Goal: Use online tool/utility

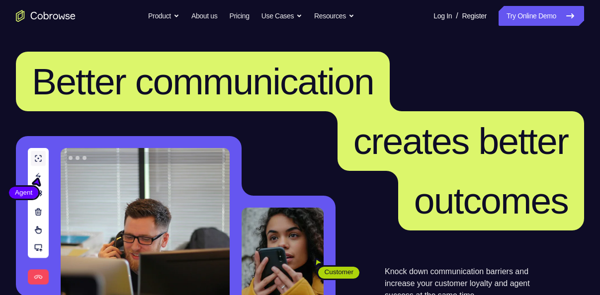
click at [518, 18] on link "Try Online Demo" at bounding box center [542, 16] width 86 height 20
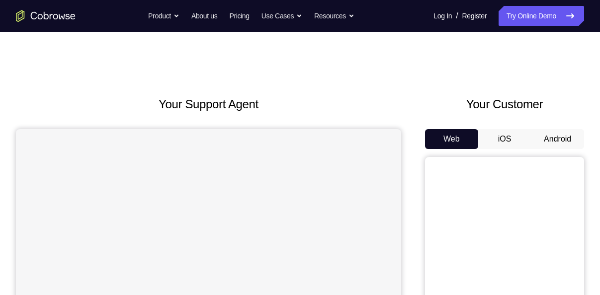
click at [544, 137] on button "Android" at bounding box center [557, 139] width 53 height 20
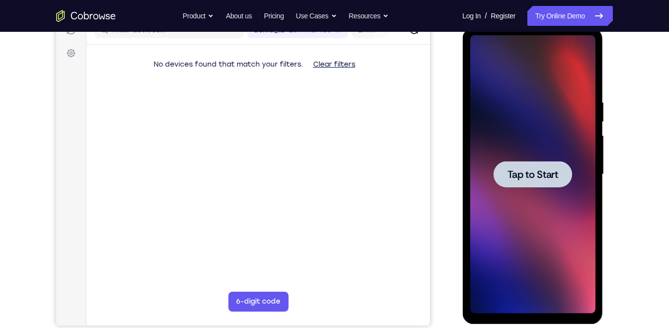
scroll to position [136, 0]
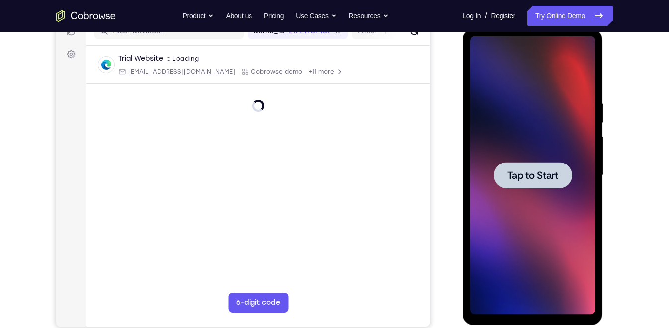
click at [552, 175] on span "Tap to Start" at bounding box center [532, 176] width 51 height 10
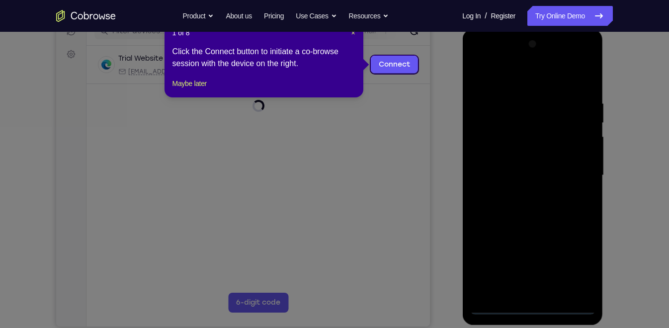
click at [353, 31] on nav "Go back Powerful, Flexible and Trustworthy. Avoid all extra friction for both A…" at bounding box center [334, 16] width 669 height 32
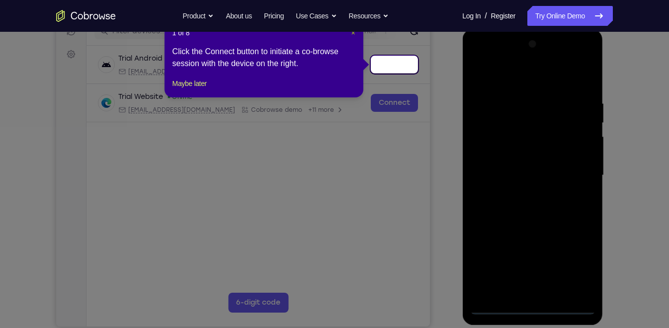
click at [352, 33] on span "×" at bounding box center [353, 33] width 4 height 8
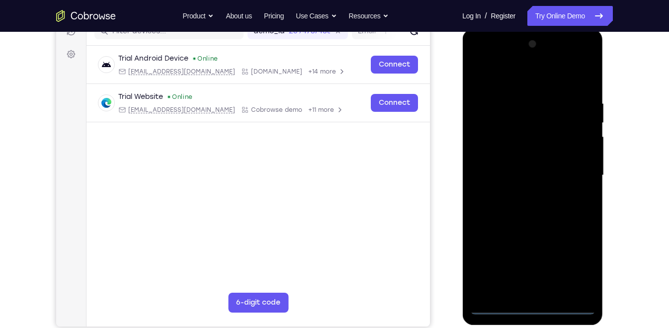
click at [537, 295] on div at bounding box center [532, 175] width 125 height 279
click at [574, 265] on div at bounding box center [532, 175] width 125 height 279
click at [521, 76] on div at bounding box center [532, 175] width 125 height 279
click at [576, 168] on div at bounding box center [532, 175] width 125 height 279
click at [523, 192] on div at bounding box center [532, 175] width 125 height 279
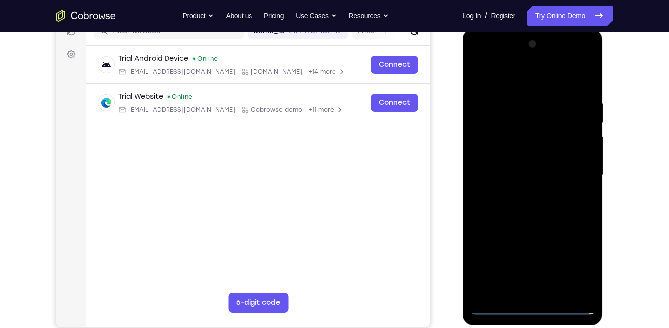
click at [528, 163] on div at bounding box center [532, 175] width 125 height 279
click at [531, 184] on div at bounding box center [532, 175] width 125 height 279
click at [538, 190] on div at bounding box center [532, 175] width 125 height 279
click at [517, 127] on div at bounding box center [532, 175] width 125 height 279
click at [522, 132] on div at bounding box center [532, 175] width 125 height 279
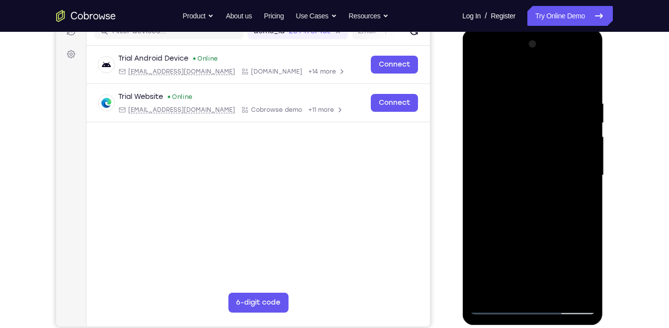
click at [558, 218] on div at bounding box center [532, 175] width 125 height 279
click at [521, 99] on div at bounding box center [532, 175] width 125 height 279
click at [585, 79] on div at bounding box center [532, 175] width 125 height 279
click at [590, 281] on div at bounding box center [532, 175] width 125 height 279
click at [560, 295] on div at bounding box center [532, 175] width 125 height 279
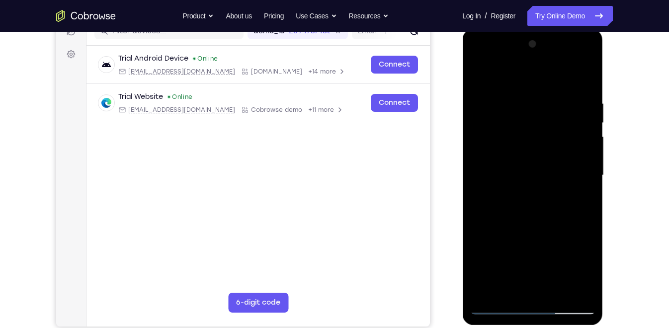
click at [564, 226] on div at bounding box center [532, 175] width 125 height 279
click at [533, 148] on div at bounding box center [532, 175] width 125 height 279
click at [545, 183] on div at bounding box center [532, 175] width 125 height 279
click at [575, 181] on div at bounding box center [532, 175] width 125 height 279
click at [564, 114] on div at bounding box center [532, 175] width 125 height 279
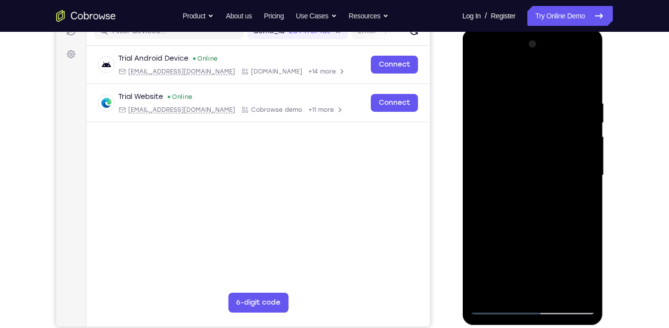
click at [548, 163] on div at bounding box center [532, 175] width 125 height 279
click at [576, 163] on div at bounding box center [532, 175] width 125 height 279
click at [506, 292] on div at bounding box center [532, 175] width 125 height 279
click at [561, 232] on div at bounding box center [532, 175] width 125 height 279
click at [571, 95] on div at bounding box center [532, 175] width 125 height 279
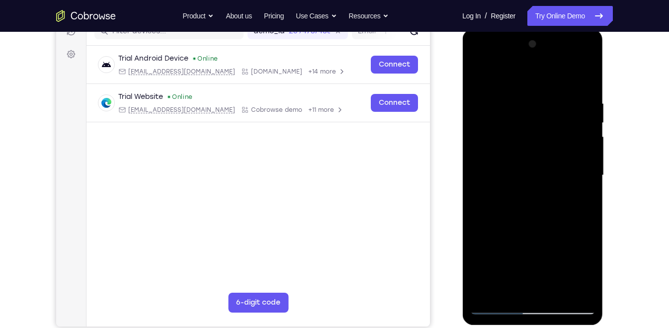
click at [520, 162] on div at bounding box center [532, 175] width 125 height 279
click at [532, 164] on div at bounding box center [532, 175] width 125 height 279
click at [513, 153] on div at bounding box center [532, 175] width 125 height 279
click at [510, 173] on div at bounding box center [532, 175] width 125 height 279
click at [527, 177] on div at bounding box center [532, 175] width 125 height 279
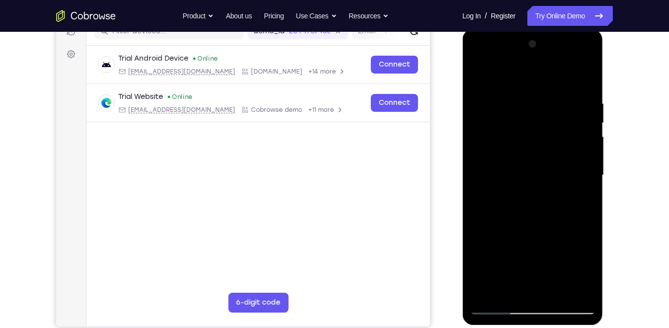
click at [477, 75] on div at bounding box center [532, 175] width 125 height 279
click at [539, 171] on div at bounding box center [532, 175] width 125 height 279
click at [516, 284] on div at bounding box center [532, 175] width 125 height 279
click at [481, 75] on div at bounding box center [532, 175] width 125 height 279
click at [512, 186] on div at bounding box center [532, 175] width 125 height 279
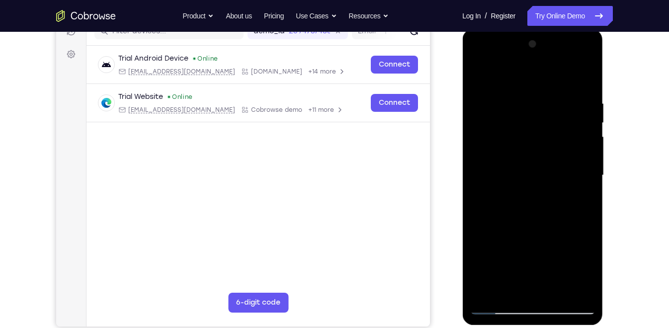
click at [517, 288] on div at bounding box center [532, 175] width 125 height 279
click at [508, 289] on div at bounding box center [532, 175] width 125 height 279
click at [477, 233] on div at bounding box center [532, 175] width 125 height 279
click at [492, 278] on div at bounding box center [532, 175] width 125 height 279
click at [496, 75] on div at bounding box center [532, 175] width 125 height 279
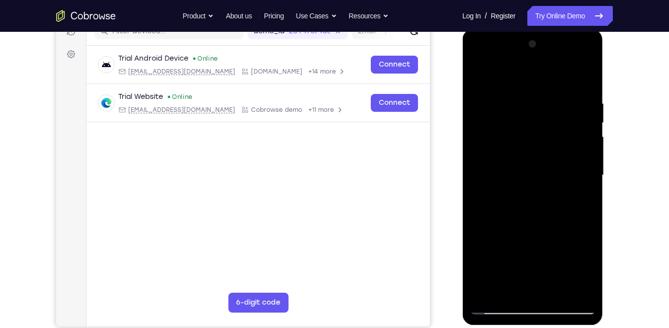
click at [478, 73] on div at bounding box center [532, 175] width 125 height 279
click at [478, 75] on div at bounding box center [532, 175] width 125 height 279
click at [551, 105] on div at bounding box center [532, 175] width 125 height 279
click at [583, 154] on div at bounding box center [532, 175] width 125 height 279
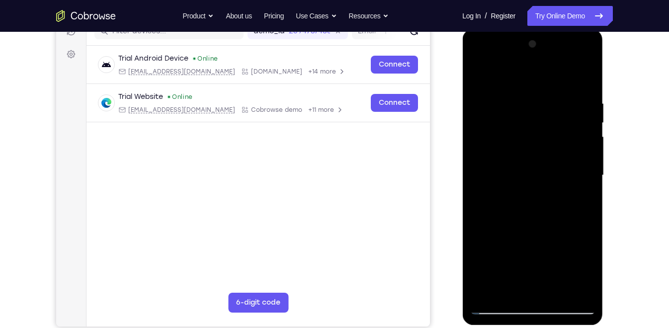
click at [583, 154] on div at bounding box center [532, 175] width 125 height 279
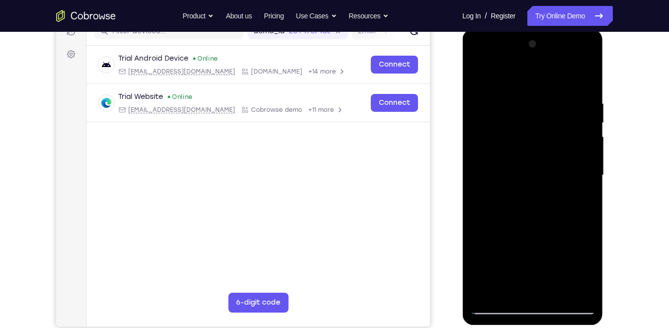
click at [583, 154] on div at bounding box center [532, 175] width 125 height 279
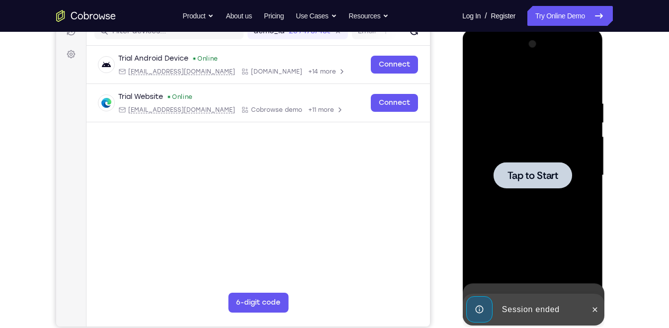
click at [583, 154] on div at bounding box center [532, 175] width 125 height 279
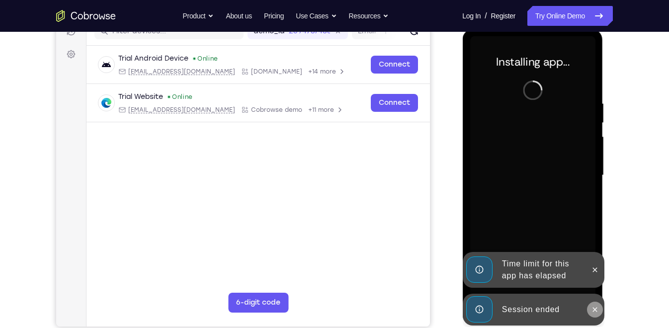
click at [598, 295] on icon at bounding box center [595, 310] width 8 height 8
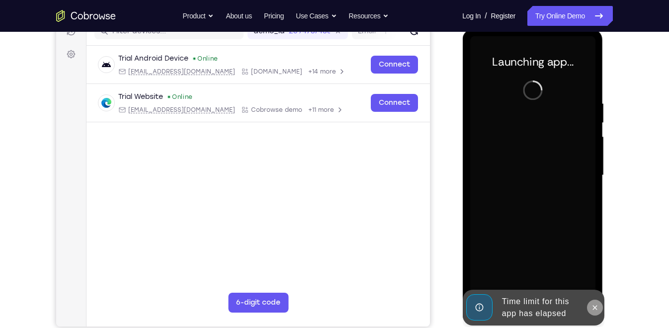
click at [595, 295] on icon at bounding box center [595, 307] width 4 height 4
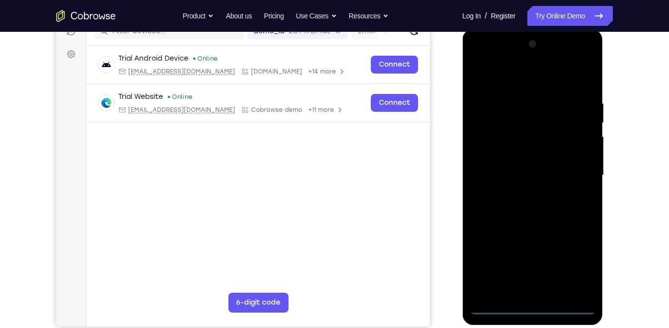
click at [535, 295] on div at bounding box center [532, 175] width 125 height 279
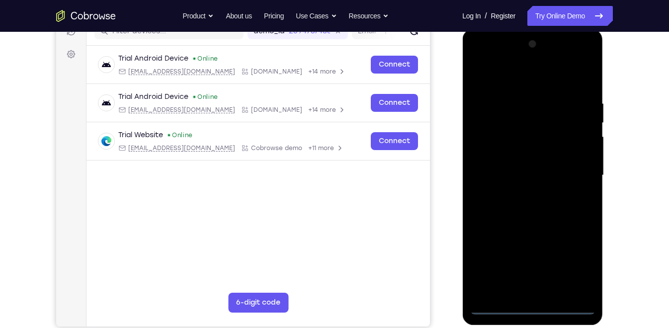
click at [571, 272] on div at bounding box center [532, 175] width 125 height 279
click at [519, 80] on div at bounding box center [532, 175] width 125 height 279
click at [575, 170] on div at bounding box center [532, 175] width 125 height 279
click at [524, 191] on div at bounding box center [532, 175] width 125 height 279
click at [545, 158] on div at bounding box center [532, 175] width 125 height 279
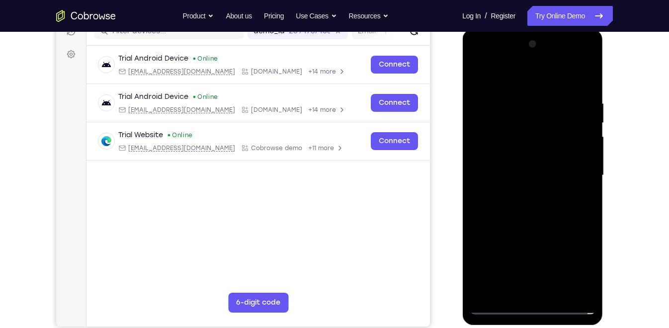
click at [529, 155] on div at bounding box center [532, 175] width 125 height 279
click at [529, 189] on div at bounding box center [532, 175] width 125 height 279
click at [525, 127] on div at bounding box center [532, 175] width 125 height 279
click at [530, 131] on div at bounding box center [532, 175] width 125 height 279
click at [564, 225] on div at bounding box center [532, 175] width 125 height 279
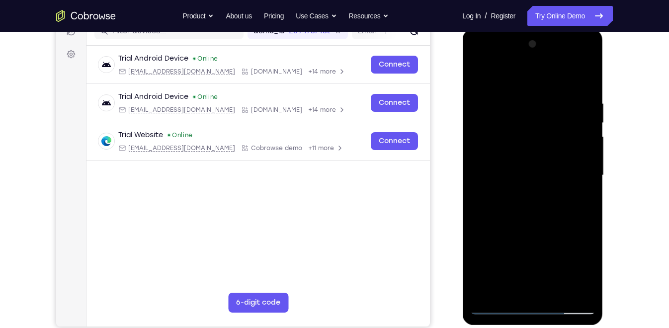
drag, startPoint x: 547, startPoint y: 213, endPoint x: 552, endPoint y: 159, distance: 54.4
click at [552, 159] on div at bounding box center [532, 175] width 125 height 279
drag, startPoint x: 555, startPoint y: 231, endPoint x: 565, endPoint y: 126, distance: 105.0
click at [565, 126] on div at bounding box center [532, 175] width 125 height 279
drag, startPoint x: 559, startPoint y: 224, endPoint x: 569, endPoint y: 92, distance: 133.2
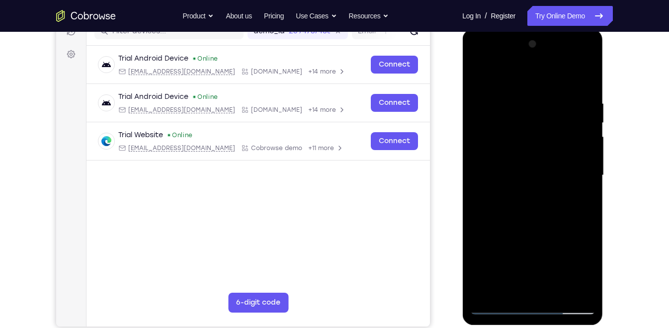
click at [569, 92] on div at bounding box center [532, 175] width 125 height 279
drag, startPoint x: 565, startPoint y: 224, endPoint x: 573, endPoint y: 85, distance: 140.0
click at [573, 85] on div at bounding box center [532, 175] width 125 height 279
drag, startPoint x: 562, startPoint y: 160, endPoint x: 557, endPoint y: 248, distance: 88.2
click at [557, 248] on div at bounding box center [532, 175] width 125 height 279
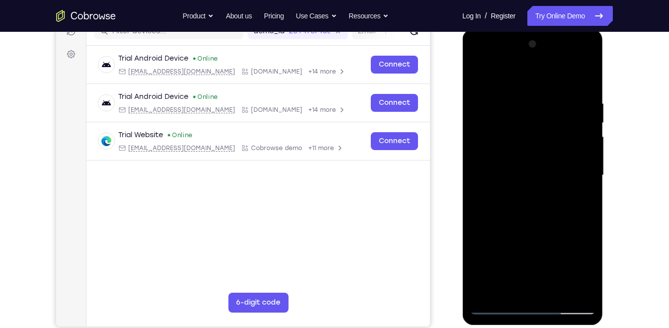
click at [478, 169] on div at bounding box center [532, 175] width 125 height 279
click at [590, 172] on div at bounding box center [532, 175] width 125 height 279
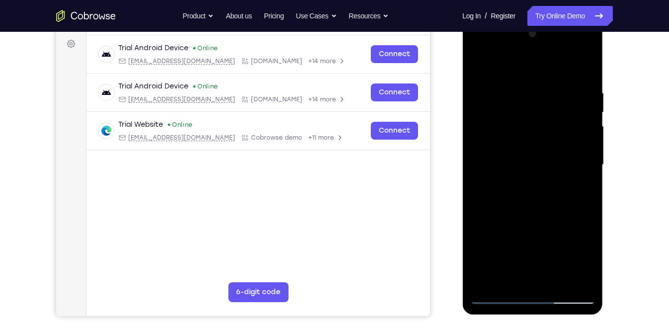
scroll to position [143, 0]
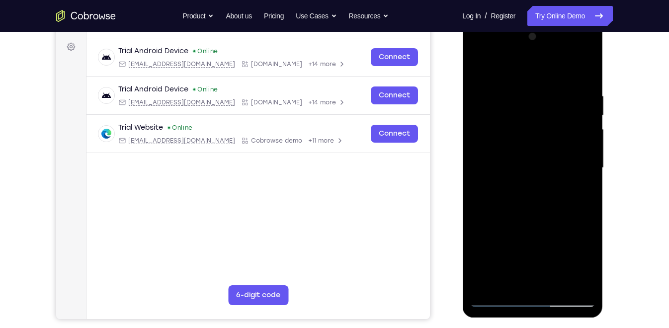
click at [478, 256] on div at bounding box center [532, 168] width 125 height 279
drag, startPoint x: 558, startPoint y: 205, endPoint x: 558, endPoint y: 229, distance: 23.9
click at [558, 229] on div at bounding box center [532, 168] width 125 height 279
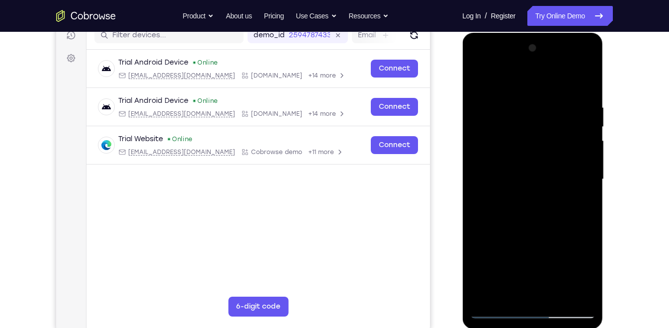
scroll to position [136, 0]
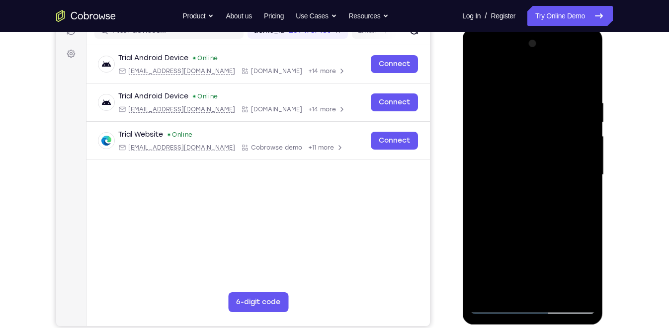
drag, startPoint x: 549, startPoint y: 232, endPoint x: 555, endPoint y: 88, distance: 144.9
click at [555, 88] on div at bounding box center [532, 175] width 125 height 279
drag, startPoint x: 552, startPoint y: 242, endPoint x: 547, endPoint y: 96, distance: 146.3
click at [547, 96] on div at bounding box center [532, 175] width 125 height 279
drag, startPoint x: 555, startPoint y: 220, endPoint x: 558, endPoint y: 105, distance: 114.4
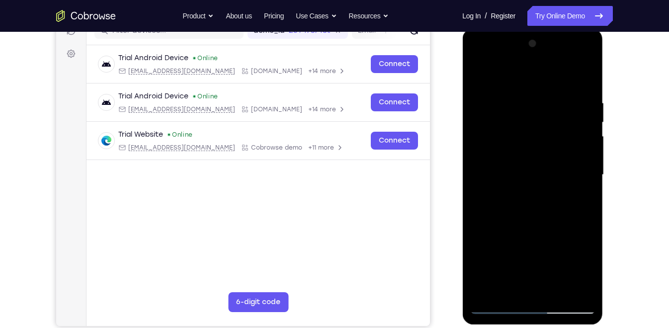
click at [558, 105] on div at bounding box center [532, 175] width 125 height 279
drag, startPoint x: 557, startPoint y: 213, endPoint x: 553, endPoint y: 98, distance: 115.5
click at [553, 98] on div at bounding box center [532, 175] width 125 height 279
drag, startPoint x: 524, startPoint y: 219, endPoint x: 528, endPoint y: 17, distance: 201.5
click at [528, 28] on html "Online web based iOS Simulators and Android Emulators. Run iPhone, iPad, Mobile…" at bounding box center [534, 177] width 142 height 298
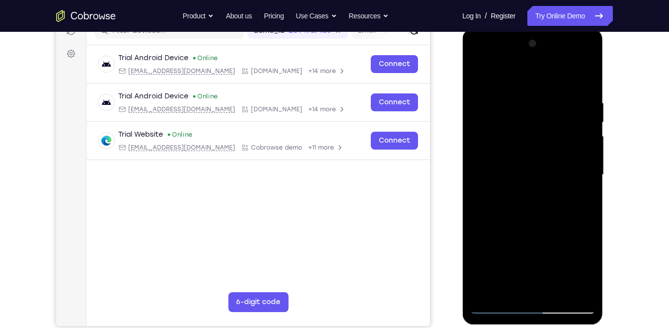
drag, startPoint x: 534, startPoint y: 168, endPoint x: 554, endPoint y: 30, distance: 139.2
click at [554, 30] on div at bounding box center [533, 176] width 141 height 296
drag, startPoint x: 542, startPoint y: 165, endPoint x: 561, endPoint y: 35, distance: 131.6
click at [561, 35] on div at bounding box center [533, 176] width 141 height 296
drag, startPoint x: 550, startPoint y: 171, endPoint x: 569, endPoint y: 39, distance: 132.7
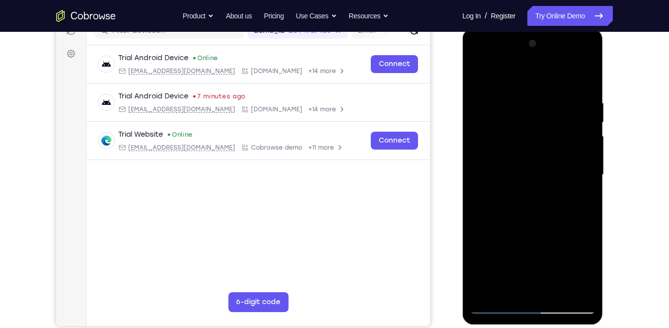
click at [569, 39] on div at bounding box center [532, 175] width 125 height 279
drag, startPoint x: 545, startPoint y: 174, endPoint x: 565, endPoint y: 60, distance: 115.5
click at [565, 60] on div at bounding box center [532, 175] width 125 height 279
click at [589, 181] on div at bounding box center [532, 175] width 125 height 279
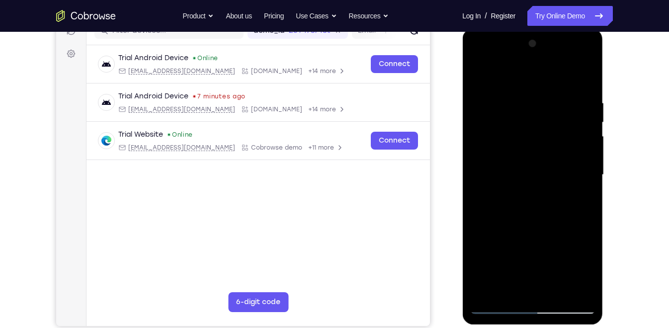
click at [589, 181] on div at bounding box center [532, 175] width 125 height 279
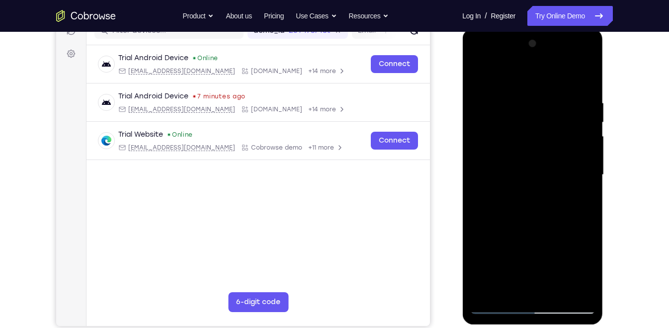
drag, startPoint x: 532, startPoint y: 234, endPoint x: 547, endPoint y: 81, distance: 154.4
click at [547, 81] on div at bounding box center [532, 175] width 125 height 279
drag, startPoint x: 546, startPoint y: 222, endPoint x: 549, endPoint y: 187, distance: 35.9
click at [549, 187] on div at bounding box center [532, 175] width 125 height 279
drag, startPoint x: 541, startPoint y: 242, endPoint x: 554, endPoint y: 108, distance: 134.9
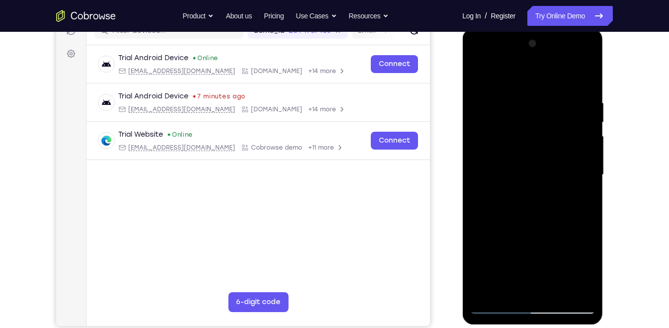
click at [554, 108] on div at bounding box center [532, 175] width 125 height 279
drag, startPoint x: 557, startPoint y: 206, endPoint x: 550, endPoint y: 105, distance: 101.2
click at [550, 105] on div at bounding box center [532, 175] width 125 height 279
drag, startPoint x: 553, startPoint y: 208, endPoint x: 559, endPoint y: 58, distance: 150.4
click at [559, 58] on div at bounding box center [532, 175] width 125 height 279
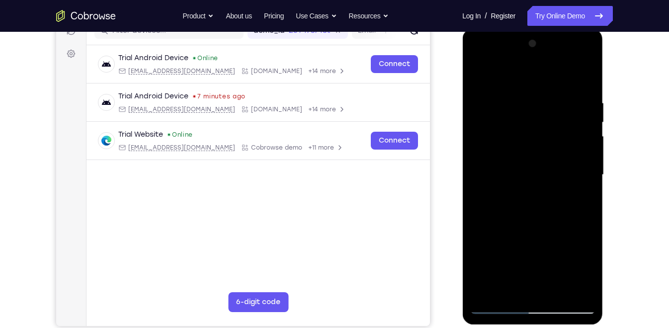
drag, startPoint x: 547, startPoint y: 203, endPoint x: 565, endPoint y: 106, distance: 99.2
click at [565, 106] on div at bounding box center [532, 175] width 125 height 279
drag, startPoint x: 530, startPoint y: 231, endPoint x: 561, endPoint y: 165, distance: 73.7
click at [561, 165] on div at bounding box center [532, 175] width 125 height 279
drag, startPoint x: 536, startPoint y: 197, endPoint x: 547, endPoint y: 123, distance: 74.9
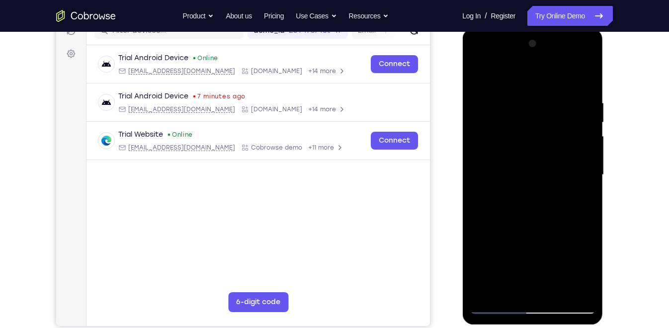
click at [547, 123] on div at bounding box center [532, 175] width 125 height 279
drag, startPoint x: 537, startPoint y: 240, endPoint x: 551, endPoint y: 147, distance: 94.5
click at [551, 147] on div at bounding box center [532, 175] width 125 height 279
drag, startPoint x: 538, startPoint y: 186, endPoint x: 555, endPoint y: 69, distance: 117.6
click at [555, 69] on div at bounding box center [532, 175] width 125 height 279
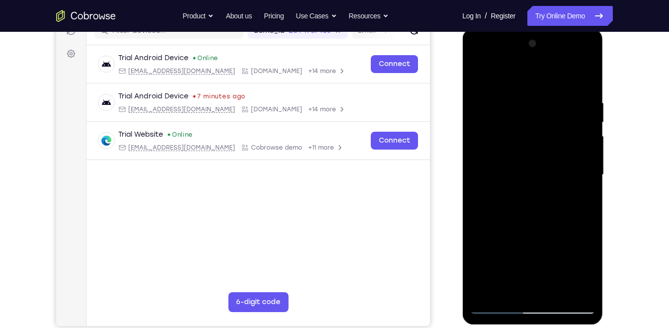
drag, startPoint x: 557, startPoint y: 240, endPoint x: 558, endPoint y: 111, distance: 129.3
click at [558, 111] on div at bounding box center [532, 175] width 125 height 279
drag, startPoint x: 543, startPoint y: 224, endPoint x: 550, endPoint y: 154, distance: 70.5
click at [550, 154] on div at bounding box center [532, 175] width 125 height 279
drag, startPoint x: 543, startPoint y: 196, endPoint x: 533, endPoint y: 276, distance: 80.3
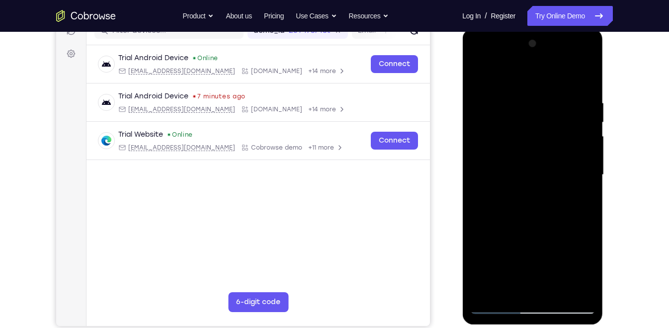
click at [533, 276] on div at bounding box center [532, 175] width 125 height 279
drag, startPoint x: 555, startPoint y: 182, endPoint x: 536, endPoint y: 264, distance: 84.2
click at [536, 264] on div at bounding box center [532, 175] width 125 height 279
drag, startPoint x: 539, startPoint y: 242, endPoint x: 537, endPoint y: 264, distance: 22.5
click at [537, 264] on div at bounding box center [532, 175] width 125 height 279
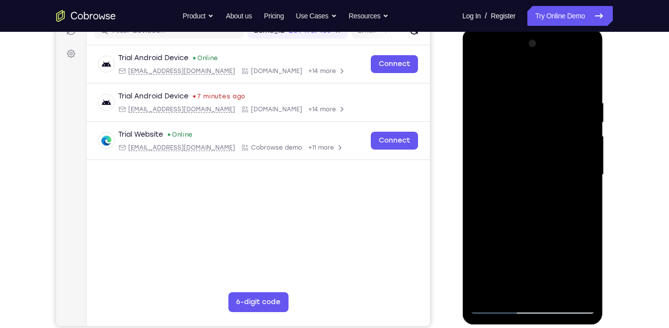
drag, startPoint x: 540, startPoint y: 248, endPoint x: 559, endPoint y: 132, distance: 117.8
click at [559, 132] on div at bounding box center [532, 175] width 125 height 279
drag, startPoint x: 550, startPoint y: 197, endPoint x: 550, endPoint y: 220, distance: 22.9
click at [550, 220] on div at bounding box center [532, 175] width 125 height 279
drag, startPoint x: 538, startPoint y: 232, endPoint x: 563, endPoint y: 90, distance: 144.5
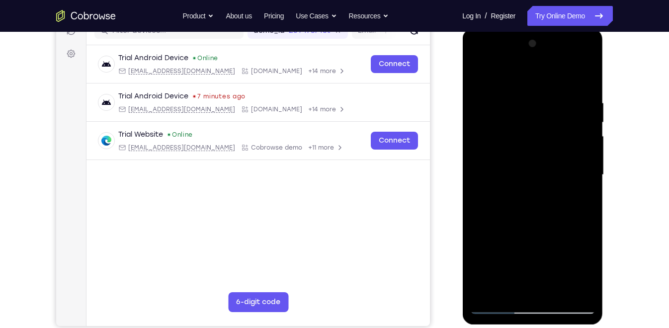
click at [563, 90] on div at bounding box center [532, 175] width 125 height 279
drag, startPoint x: 549, startPoint y: 186, endPoint x: 556, endPoint y: 84, distance: 102.2
click at [556, 84] on div at bounding box center [532, 175] width 125 height 279
drag, startPoint x: 551, startPoint y: 193, endPoint x: 563, endPoint y: 78, distance: 116.0
click at [563, 78] on div at bounding box center [532, 175] width 125 height 279
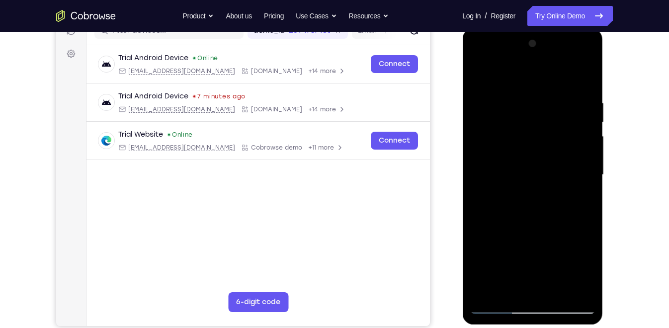
drag, startPoint x: 541, startPoint y: 225, endPoint x: 563, endPoint y: 103, distance: 123.3
click at [563, 103] on div at bounding box center [532, 175] width 125 height 279
drag, startPoint x: 555, startPoint y: 205, endPoint x: 565, endPoint y: 93, distance: 113.4
click at [565, 93] on div at bounding box center [532, 175] width 125 height 279
drag, startPoint x: 548, startPoint y: 197, endPoint x: 566, endPoint y: 65, distance: 133.0
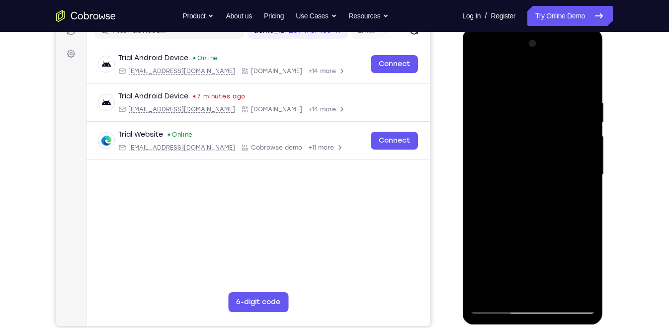
click at [566, 65] on div at bounding box center [532, 175] width 125 height 279
drag, startPoint x: 553, startPoint y: 178, endPoint x: 541, endPoint y: 227, distance: 51.2
click at [541, 227] on div at bounding box center [532, 175] width 125 height 279
click at [488, 232] on div at bounding box center [532, 175] width 125 height 279
drag, startPoint x: 561, startPoint y: 213, endPoint x: 565, endPoint y: 143, distance: 70.2
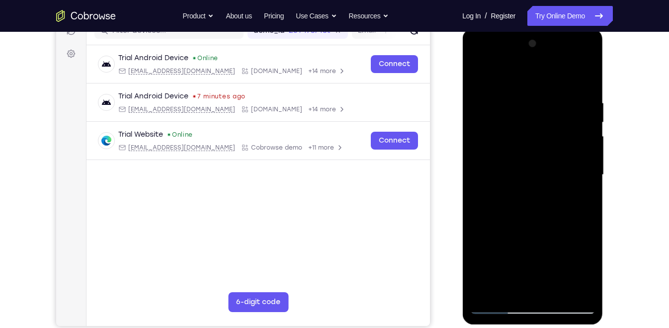
click at [565, 143] on div at bounding box center [532, 175] width 125 height 279
drag, startPoint x: 556, startPoint y: 212, endPoint x: 555, endPoint y: 144, distance: 68.2
click at [555, 144] on div at bounding box center [532, 175] width 125 height 279
drag, startPoint x: 548, startPoint y: 226, endPoint x: 562, endPoint y: 96, distance: 130.1
click at [562, 96] on div at bounding box center [532, 175] width 125 height 279
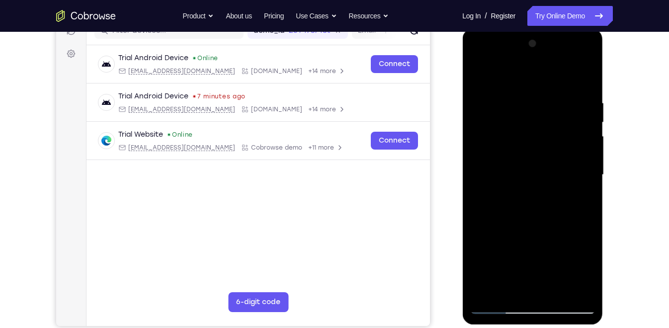
drag, startPoint x: 555, startPoint y: 187, endPoint x: 561, endPoint y: 49, distance: 137.9
click at [561, 49] on div at bounding box center [532, 175] width 125 height 279
drag, startPoint x: 553, startPoint y: 196, endPoint x: 565, endPoint y: 89, distance: 108.1
click at [565, 89] on div at bounding box center [532, 175] width 125 height 279
drag, startPoint x: 556, startPoint y: 222, endPoint x: 554, endPoint y: 183, distance: 38.9
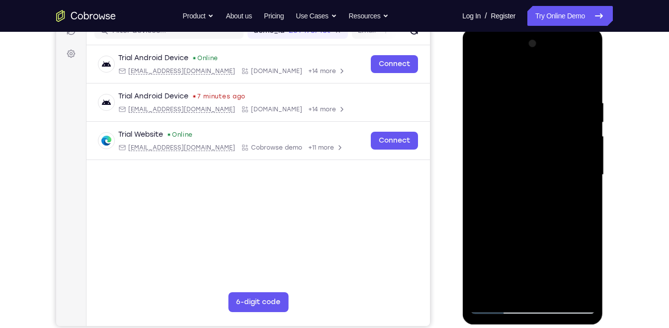
click at [554, 183] on div at bounding box center [532, 175] width 125 height 279
click at [532, 293] on div at bounding box center [532, 175] width 125 height 279
drag, startPoint x: 535, startPoint y: 221, endPoint x: 544, endPoint y: 110, distance: 110.8
click at [544, 110] on div at bounding box center [532, 175] width 125 height 279
drag, startPoint x: 563, startPoint y: 237, endPoint x: 571, endPoint y: 80, distance: 157.9
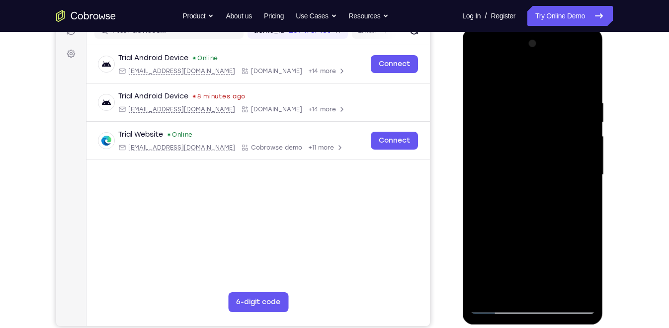
click at [571, 80] on div at bounding box center [532, 175] width 125 height 279
drag, startPoint x: 540, startPoint y: 237, endPoint x: 564, endPoint y: 55, distance: 183.5
click at [564, 55] on div at bounding box center [532, 175] width 125 height 279
drag, startPoint x: 550, startPoint y: 231, endPoint x: 569, endPoint y: 103, distance: 129.7
click at [569, 103] on div at bounding box center [532, 175] width 125 height 279
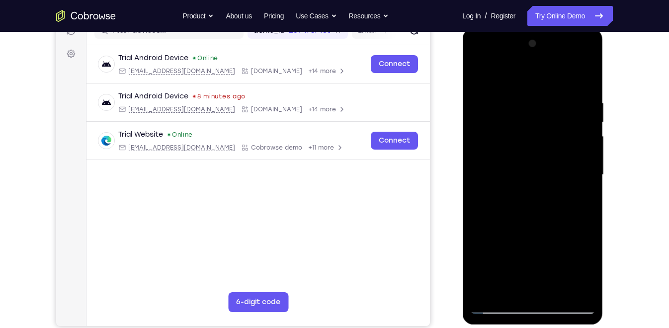
drag, startPoint x: 548, startPoint y: 253, endPoint x: 568, endPoint y: 97, distance: 157.0
click at [568, 97] on div at bounding box center [532, 175] width 125 height 279
drag, startPoint x: 548, startPoint y: 224, endPoint x: 565, endPoint y: 91, distance: 134.4
click at [565, 91] on div at bounding box center [532, 175] width 125 height 279
drag, startPoint x: 545, startPoint y: 225, endPoint x: 554, endPoint y: 83, distance: 143.0
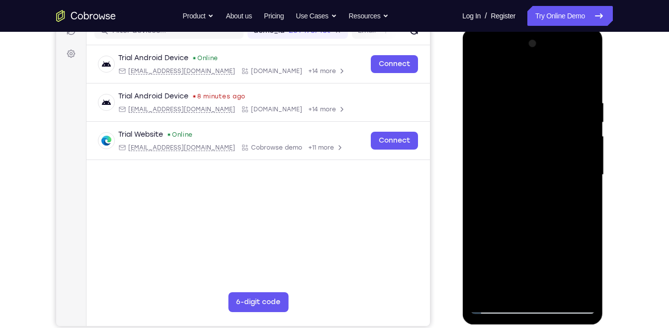
click at [554, 83] on div at bounding box center [532, 175] width 125 height 279
drag, startPoint x: 536, startPoint y: 216, endPoint x: 543, endPoint y: 46, distance: 170.3
click at [543, 46] on div at bounding box center [532, 175] width 125 height 279
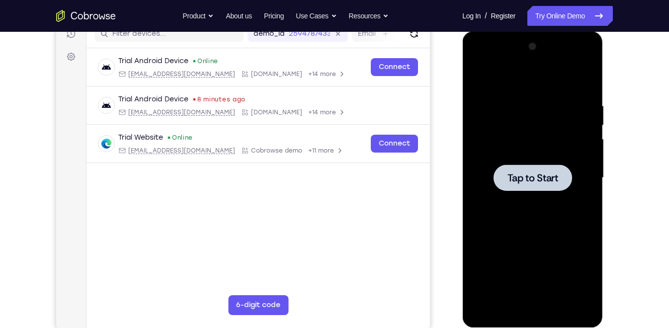
scroll to position [133, 0]
click at [547, 169] on div at bounding box center [532, 178] width 79 height 26
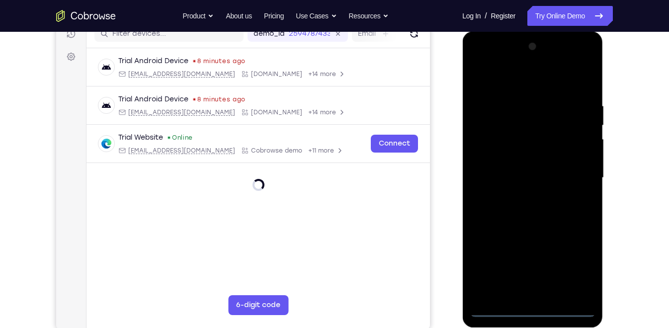
click at [533, 295] on div at bounding box center [532, 178] width 125 height 279
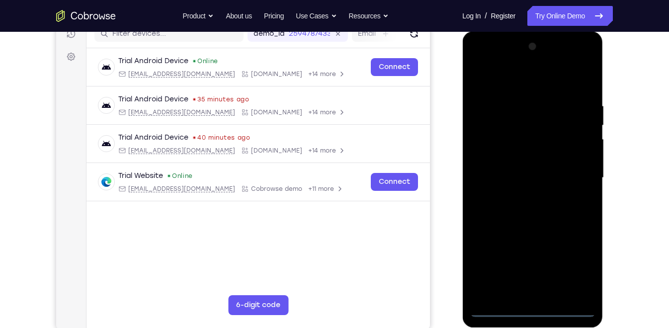
click at [574, 261] on div at bounding box center [532, 178] width 125 height 279
click at [522, 83] on div at bounding box center [532, 178] width 125 height 279
click at [571, 177] on div at bounding box center [532, 178] width 125 height 279
click at [520, 194] on div at bounding box center [532, 178] width 125 height 279
click at [539, 170] on div at bounding box center [532, 178] width 125 height 279
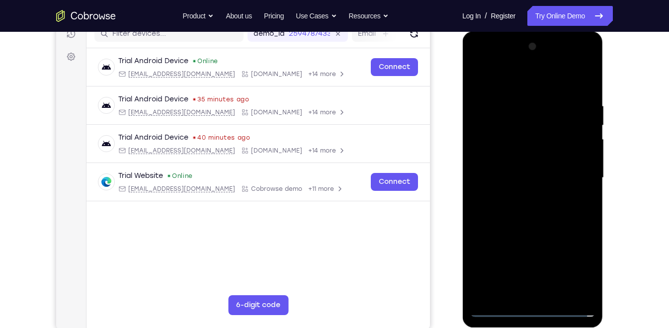
click at [531, 192] on div at bounding box center [532, 178] width 125 height 279
click at [547, 123] on div at bounding box center [532, 178] width 125 height 279
click at [522, 138] on div at bounding box center [532, 178] width 125 height 279
click at [543, 225] on div at bounding box center [532, 178] width 125 height 279
drag, startPoint x: 565, startPoint y: 231, endPoint x: 568, endPoint y: 129, distance: 101.5
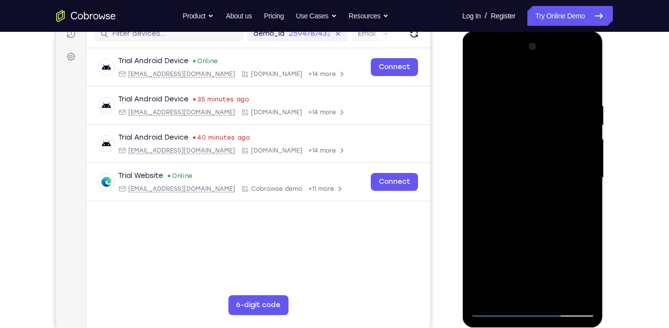
click at [568, 129] on div at bounding box center [532, 178] width 125 height 279
click at [592, 285] on div at bounding box center [532, 178] width 125 height 279
drag, startPoint x: 558, startPoint y: 224, endPoint x: 561, endPoint y: 131, distance: 93.1
click at [561, 131] on div at bounding box center [532, 178] width 125 height 279
drag, startPoint x: 547, startPoint y: 216, endPoint x: 552, endPoint y: 36, distance: 180.1
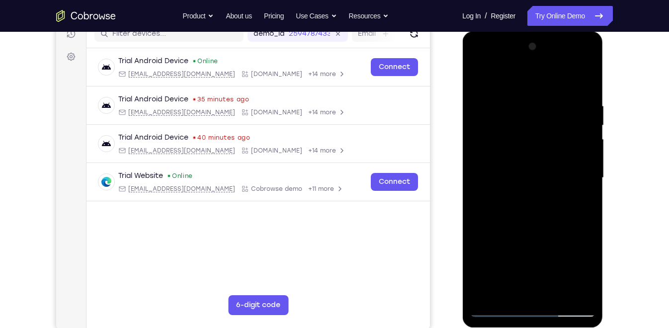
click at [552, 36] on div at bounding box center [533, 179] width 141 height 296
drag, startPoint x: 551, startPoint y: 208, endPoint x: 543, endPoint y: 341, distance: 133.6
click at [543, 295] on html "Online web based iOS Simulators and Android Emulators. Run iPhone, iPad, Mobile…" at bounding box center [534, 180] width 142 height 298
drag, startPoint x: 545, startPoint y: 164, endPoint x: 528, endPoint y: 354, distance: 190.3
click at [528, 295] on html "Online web based iOS Simulators and Android Emulators. Run iPhone, iPad, Mobile…" at bounding box center [534, 180] width 142 height 298
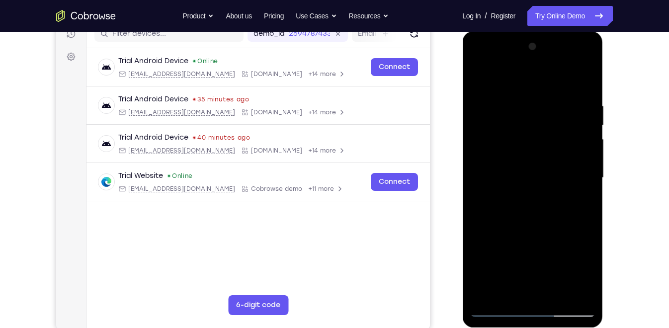
drag, startPoint x: 568, startPoint y: 228, endPoint x: 565, endPoint y: 103, distance: 124.4
click at [565, 103] on div at bounding box center [532, 178] width 125 height 279
drag, startPoint x: 552, startPoint y: 196, endPoint x: 555, endPoint y: 45, distance: 151.2
click at [555, 45] on div at bounding box center [532, 178] width 125 height 279
drag, startPoint x: 553, startPoint y: 197, endPoint x: 558, endPoint y: 139, distance: 58.4
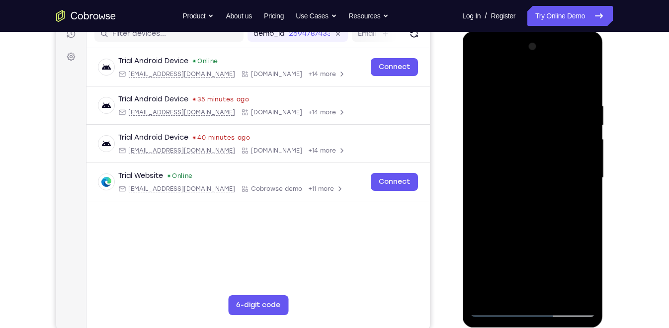
click at [558, 139] on div at bounding box center [532, 178] width 125 height 279
drag, startPoint x: 551, startPoint y: 215, endPoint x: 565, endPoint y: 82, distance: 134.0
click at [565, 82] on div at bounding box center [532, 178] width 125 height 279
drag, startPoint x: 565, startPoint y: 210, endPoint x: 559, endPoint y: 300, distance: 90.2
click at [559, 295] on div at bounding box center [532, 178] width 125 height 279
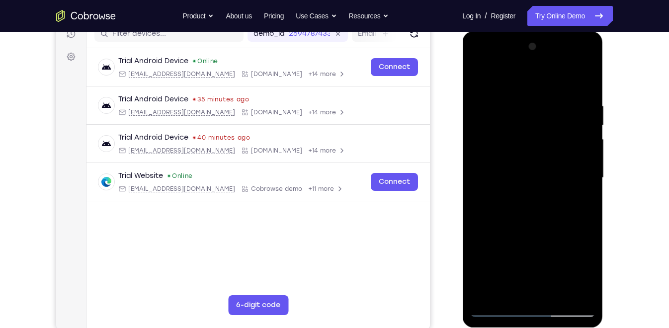
drag, startPoint x: 554, startPoint y: 173, endPoint x: 552, endPoint y: 268, distance: 95.0
click at [552, 268] on div at bounding box center [532, 178] width 125 height 279
drag, startPoint x: 554, startPoint y: 244, endPoint x: 559, endPoint y: 101, distance: 142.8
click at [559, 101] on div at bounding box center [532, 178] width 125 height 279
drag, startPoint x: 552, startPoint y: 215, endPoint x: 561, endPoint y: 83, distance: 133.1
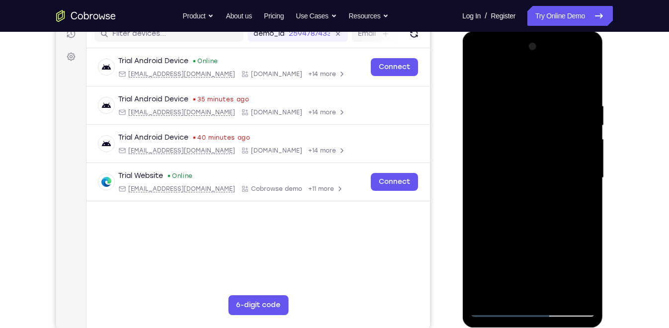
click at [561, 83] on div at bounding box center [532, 178] width 125 height 279
drag, startPoint x: 558, startPoint y: 150, endPoint x: 558, endPoint y: 228, distance: 78.1
click at [558, 228] on div at bounding box center [532, 178] width 125 height 279
drag, startPoint x: 546, startPoint y: 259, endPoint x: 551, endPoint y: 125, distance: 133.4
click at [551, 125] on div at bounding box center [532, 178] width 125 height 279
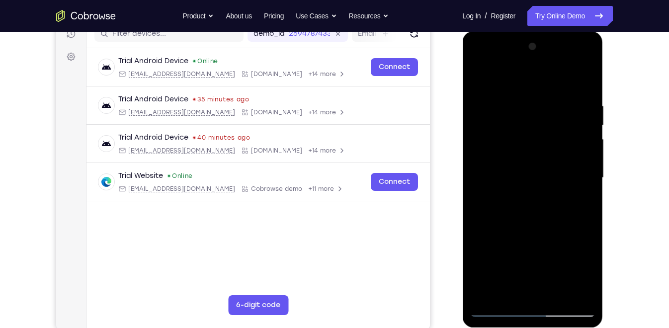
drag, startPoint x: 543, startPoint y: 222, endPoint x: 551, endPoint y: 92, distance: 131.1
click at [551, 92] on div at bounding box center [532, 178] width 125 height 279
drag, startPoint x: 550, startPoint y: 222, endPoint x: 568, endPoint y: 97, distance: 126.6
click at [568, 97] on div at bounding box center [532, 178] width 125 height 279
drag, startPoint x: 542, startPoint y: 222, endPoint x: 541, endPoint y: 280, distance: 57.2
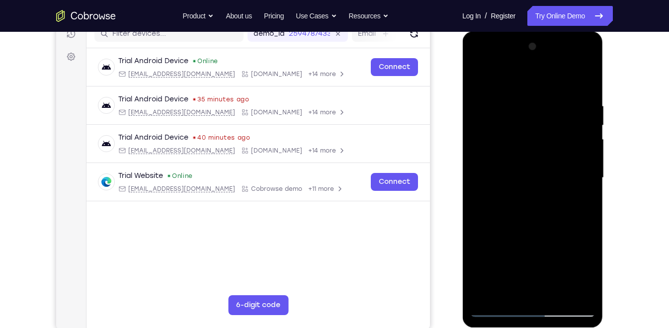
click at [541, 280] on div at bounding box center [532, 178] width 125 height 279
drag, startPoint x: 551, startPoint y: 190, endPoint x: 548, endPoint y: 269, distance: 79.6
click at [548, 269] on div at bounding box center [532, 178] width 125 height 279
drag, startPoint x: 542, startPoint y: 245, endPoint x: 552, endPoint y: 108, distance: 137.2
click at [552, 108] on div at bounding box center [532, 178] width 125 height 279
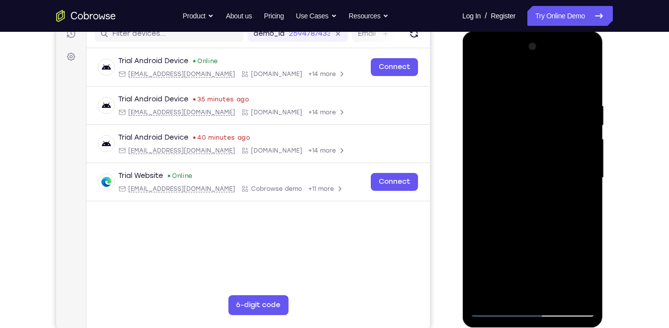
drag, startPoint x: 541, startPoint y: 219, endPoint x: 546, endPoint y: 190, distance: 29.3
click at [546, 190] on div at bounding box center [532, 178] width 125 height 279
drag, startPoint x: 545, startPoint y: 266, endPoint x: 547, endPoint y: 126, distance: 139.8
click at [547, 126] on div at bounding box center [532, 178] width 125 height 279
drag, startPoint x: 547, startPoint y: 194, endPoint x: 560, endPoint y: 80, distance: 115.6
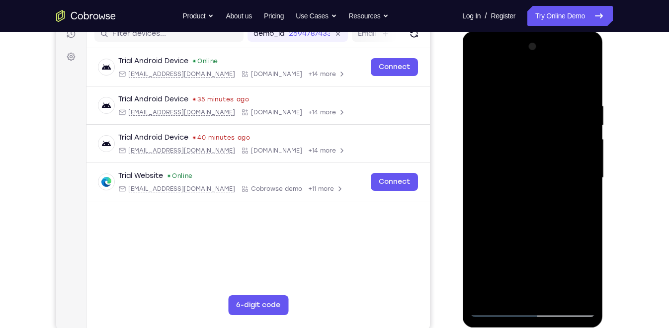
click at [560, 80] on div at bounding box center [532, 178] width 125 height 279
drag, startPoint x: 555, startPoint y: 216, endPoint x: 563, endPoint y: 80, distance: 136.5
click at [563, 80] on div at bounding box center [532, 178] width 125 height 279
drag, startPoint x: 562, startPoint y: 183, endPoint x: 575, endPoint y: 108, distance: 75.8
click at [575, 108] on div at bounding box center [532, 178] width 125 height 279
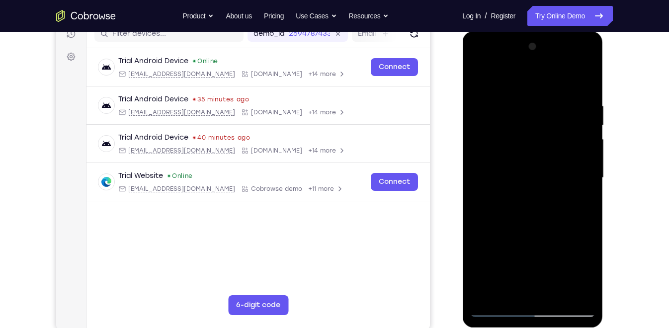
click at [488, 218] on div at bounding box center [532, 178] width 125 height 279
drag, startPoint x: 544, startPoint y: 256, endPoint x: 551, endPoint y: 136, distance: 120.1
click at [551, 136] on div at bounding box center [532, 178] width 125 height 279
drag, startPoint x: 551, startPoint y: 182, endPoint x: 546, endPoint y: 252, distance: 70.3
click at [546, 252] on div at bounding box center [532, 178] width 125 height 279
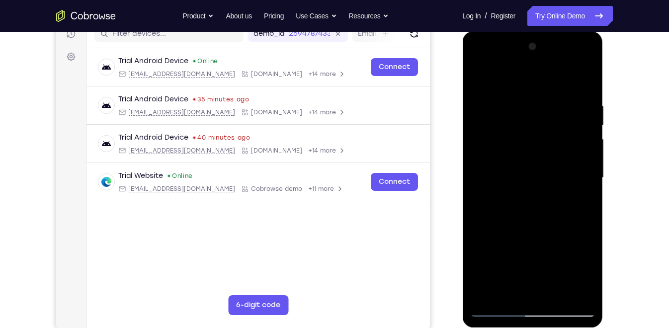
drag, startPoint x: 557, startPoint y: 210, endPoint x: 559, endPoint y: 57, distance: 153.2
click at [559, 57] on div at bounding box center [532, 178] width 125 height 279
drag, startPoint x: 548, startPoint y: 209, endPoint x: 546, endPoint y: 280, distance: 70.7
click at [546, 280] on div at bounding box center [532, 178] width 125 height 279
drag, startPoint x: 544, startPoint y: 244, endPoint x: 571, endPoint y: 93, distance: 154.1
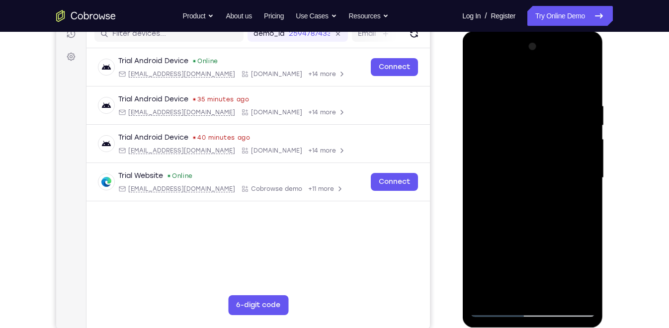
click at [571, 93] on div at bounding box center [532, 178] width 125 height 279
drag, startPoint x: 561, startPoint y: 200, endPoint x: 576, endPoint y: 94, distance: 107.6
click at [576, 94] on div at bounding box center [532, 178] width 125 height 279
drag, startPoint x: 557, startPoint y: 230, endPoint x: 570, endPoint y: 131, distance: 99.8
click at [570, 131] on div at bounding box center [532, 178] width 125 height 279
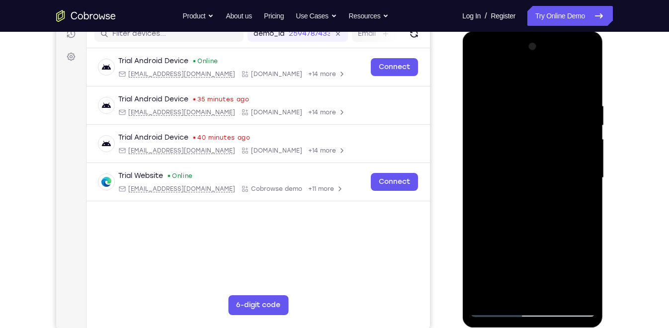
drag, startPoint x: 556, startPoint y: 213, endPoint x: 560, endPoint y: 113, distance: 100.1
click at [560, 113] on div at bounding box center [532, 178] width 125 height 279
drag, startPoint x: 550, startPoint y: 247, endPoint x: 555, endPoint y: 140, distance: 107.1
click at [555, 140] on div at bounding box center [532, 178] width 125 height 279
drag, startPoint x: 548, startPoint y: 211, endPoint x: 556, endPoint y: 127, distance: 84.5
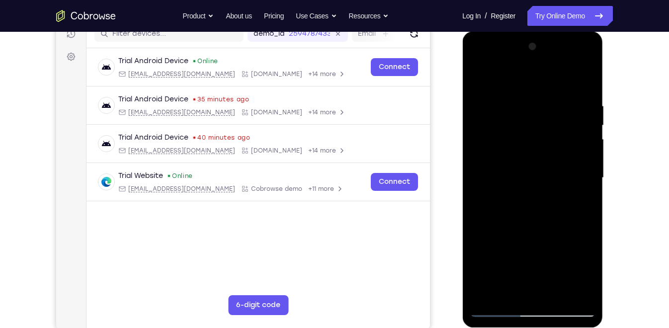
click at [556, 127] on div at bounding box center [532, 178] width 125 height 279
drag, startPoint x: 549, startPoint y: 226, endPoint x: 561, endPoint y: 123, distance: 103.2
click at [561, 123] on div at bounding box center [532, 178] width 125 height 279
drag, startPoint x: 545, startPoint y: 200, endPoint x: 551, endPoint y: 111, distance: 89.8
click at [551, 111] on div at bounding box center [532, 178] width 125 height 279
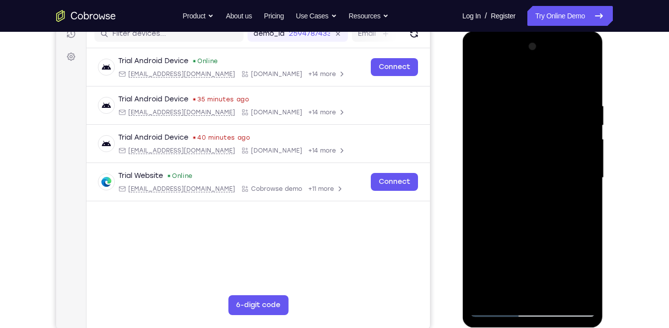
drag, startPoint x: 547, startPoint y: 210, endPoint x: 547, endPoint y: 107, distance: 103.5
click at [547, 107] on div at bounding box center [532, 178] width 125 height 279
drag, startPoint x: 545, startPoint y: 202, endPoint x: 541, endPoint y: 120, distance: 82.2
click at [541, 120] on div at bounding box center [532, 178] width 125 height 279
click at [551, 295] on div at bounding box center [532, 178] width 125 height 279
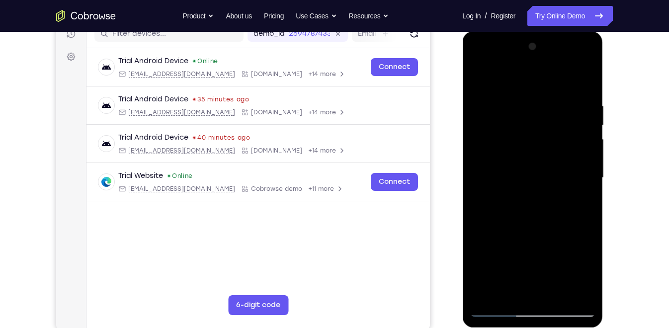
click at [541, 228] on div at bounding box center [532, 178] width 125 height 279
drag, startPoint x: 532, startPoint y: 249, endPoint x: 542, endPoint y: 184, distance: 65.8
click at [542, 184] on div at bounding box center [532, 178] width 125 height 279
drag, startPoint x: 528, startPoint y: 258, endPoint x: 535, endPoint y: 165, distance: 92.8
click at [535, 165] on div at bounding box center [532, 178] width 125 height 279
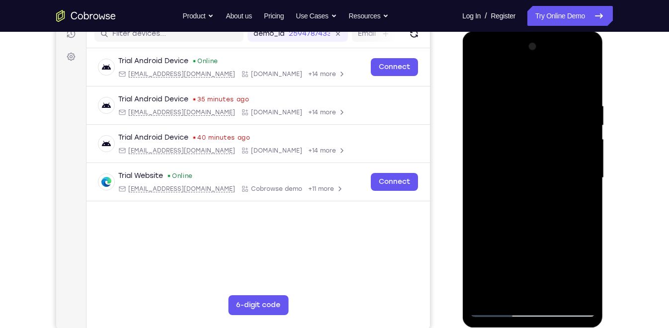
drag, startPoint x: 536, startPoint y: 235, endPoint x: 544, endPoint y: 158, distance: 77.5
click at [544, 158] on div at bounding box center [532, 178] width 125 height 279
drag, startPoint x: 539, startPoint y: 222, endPoint x: 544, endPoint y: 166, distance: 55.9
click at [544, 166] on div at bounding box center [532, 178] width 125 height 279
drag, startPoint x: 539, startPoint y: 193, endPoint x: 524, endPoint y: 357, distance: 163.8
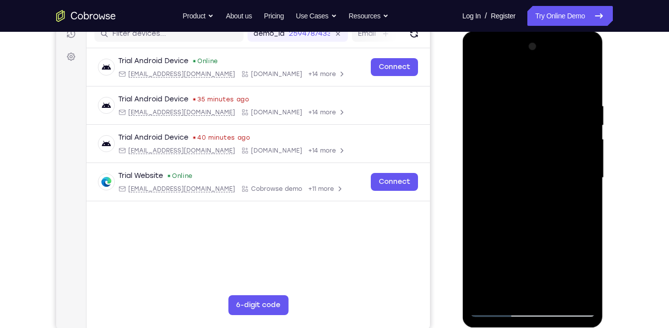
click at [524, 295] on html "Online web based iOS Simulators and Android Emulators. Run iPhone, iPad, Mobile…" at bounding box center [534, 180] width 142 height 298
click at [515, 255] on div at bounding box center [532, 178] width 125 height 279
click at [510, 287] on div at bounding box center [532, 178] width 125 height 279
click at [477, 80] on div at bounding box center [532, 178] width 125 height 279
click at [527, 216] on div at bounding box center [532, 178] width 125 height 279
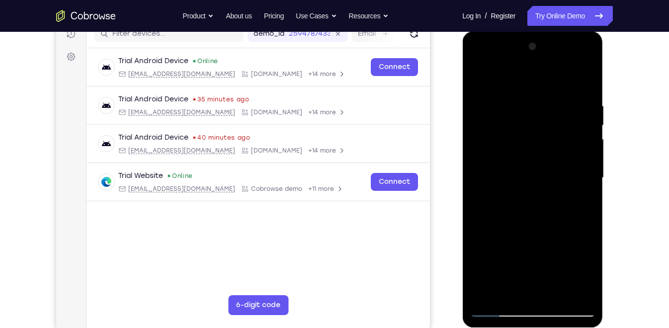
drag, startPoint x: 530, startPoint y: 136, endPoint x: 531, endPoint y: 245, distance: 109.4
click at [531, 245] on div at bounding box center [532, 178] width 125 height 279
drag, startPoint x: 555, startPoint y: 232, endPoint x: 563, endPoint y: 146, distance: 86.5
click at [563, 146] on div at bounding box center [532, 178] width 125 height 279
click at [479, 79] on div at bounding box center [532, 178] width 125 height 279
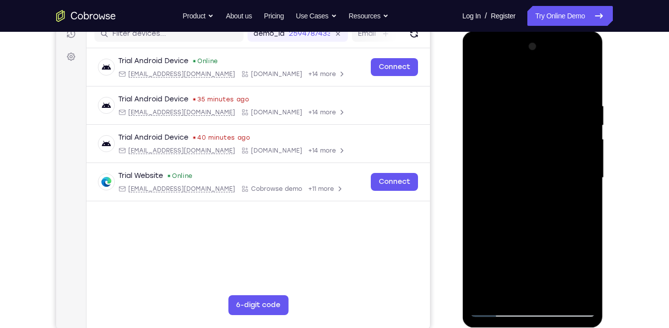
click at [479, 79] on div at bounding box center [532, 178] width 125 height 279
click at [532, 294] on div at bounding box center [532, 178] width 125 height 279
drag, startPoint x: 542, startPoint y: 230, endPoint x: 533, endPoint y: 70, distance: 160.4
click at [533, 70] on div at bounding box center [532, 178] width 125 height 279
drag, startPoint x: 541, startPoint y: 231, endPoint x: 558, endPoint y: 102, distance: 130.0
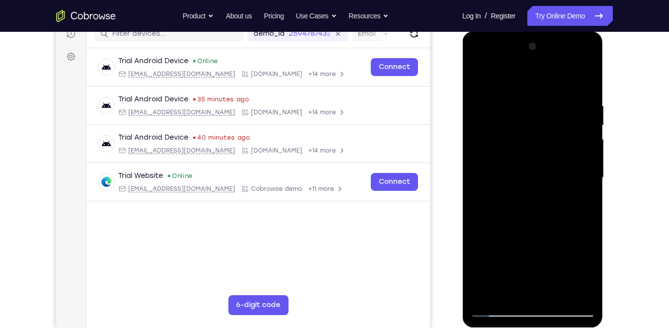
click at [558, 102] on div at bounding box center [532, 178] width 125 height 279
drag, startPoint x: 540, startPoint y: 183, endPoint x: 565, endPoint y: 50, distance: 135.2
click at [565, 50] on div at bounding box center [532, 178] width 125 height 279
drag, startPoint x: 557, startPoint y: 239, endPoint x: 570, endPoint y: 110, distance: 130.0
click at [570, 110] on div at bounding box center [532, 178] width 125 height 279
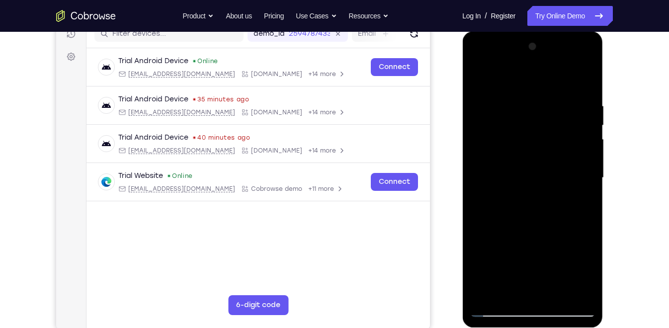
drag, startPoint x: 548, startPoint y: 206, endPoint x: 557, endPoint y: 105, distance: 101.9
click at [557, 105] on div at bounding box center [532, 178] width 125 height 279
drag, startPoint x: 547, startPoint y: 223, endPoint x: 572, endPoint y: 101, distance: 124.0
click at [572, 101] on div at bounding box center [532, 178] width 125 height 279
drag, startPoint x: 545, startPoint y: 222, endPoint x: 554, endPoint y: 100, distance: 122.2
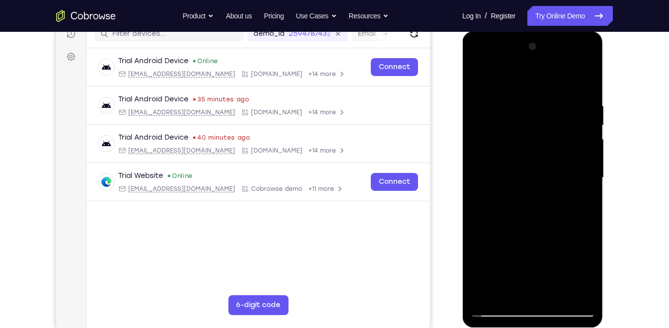
click at [554, 100] on div at bounding box center [532, 178] width 125 height 279
drag, startPoint x: 546, startPoint y: 213, endPoint x: 553, endPoint y: 36, distance: 177.7
click at [553, 36] on div at bounding box center [533, 179] width 141 height 296
drag, startPoint x: 544, startPoint y: 227, endPoint x: 551, endPoint y: 118, distance: 109.1
click at [551, 118] on div at bounding box center [532, 178] width 125 height 279
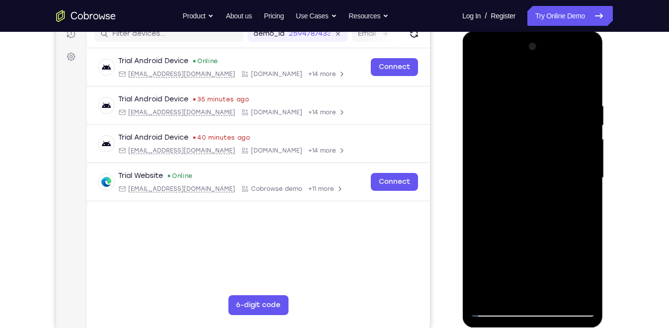
drag, startPoint x: 542, startPoint y: 222, endPoint x: 541, endPoint y: 119, distance: 103.5
click at [541, 119] on div at bounding box center [532, 178] width 125 height 279
drag, startPoint x: 544, startPoint y: 197, endPoint x: 556, endPoint y: 49, distance: 148.7
click at [556, 49] on div at bounding box center [532, 178] width 125 height 279
drag, startPoint x: 557, startPoint y: 220, endPoint x: 569, endPoint y: 38, distance: 182.5
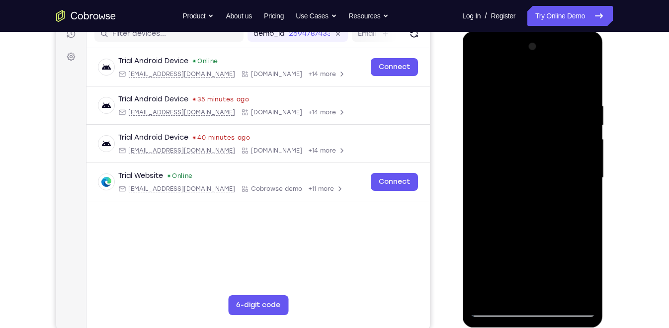
click at [569, 38] on div at bounding box center [533, 179] width 141 height 296
drag, startPoint x: 536, startPoint y: 249, endPoint x: 556, endPoint y: 115, distance: 135.3
click at [556, 115] on div at bounding box center [532, 178] width 125 height 279
